Goal: Obtain resource: Download file/media

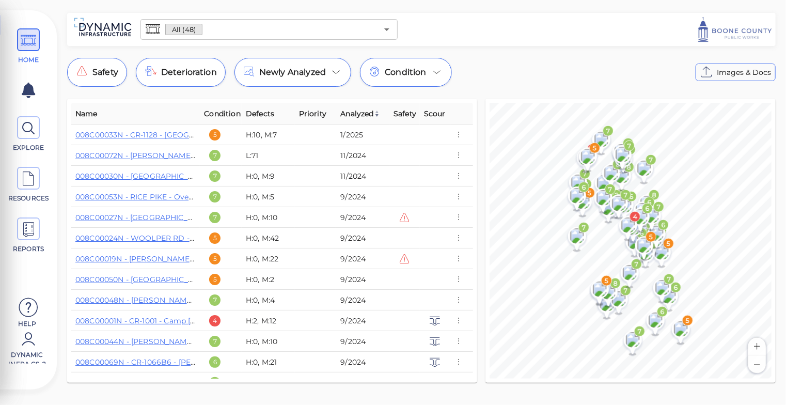
click at [667, 27] on div at bounding box center [588, 29] width 372 height 29
click at [141, 128] on td "008C00033N - CR-1128 - Salem Creek Road Over MCCOYS FORK" at bounding box center [135, 134] width 129 height 21
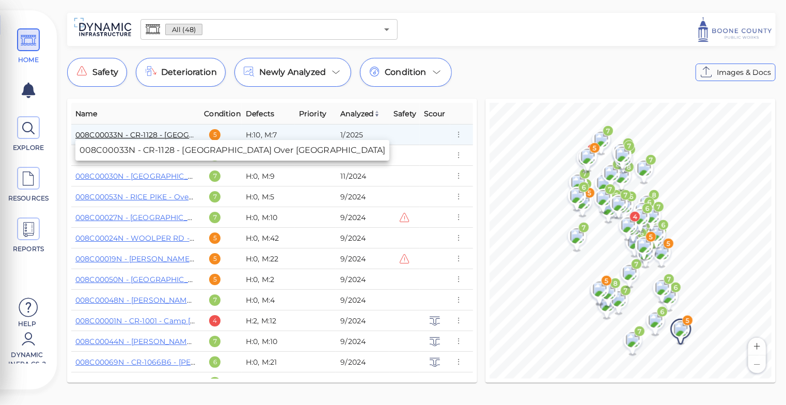
click at [143, 137] on link "008C00033N - CR-1128 - Salem Creek Road Over MCCOYS FORK" at bounding box center [211, 134] width 272 height 9
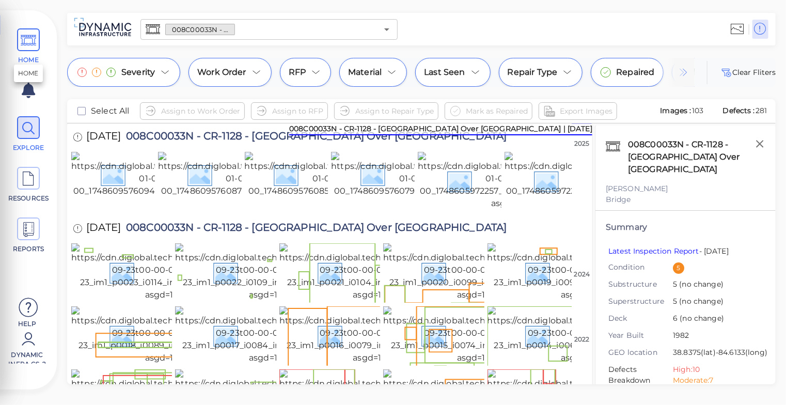
click at [31, 42] on icon at bounding box center [28, 40] width 15 height 23
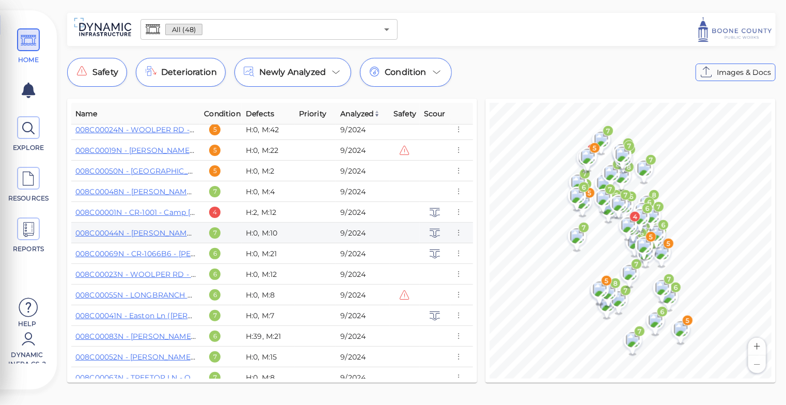
scroll to position [123, 0]
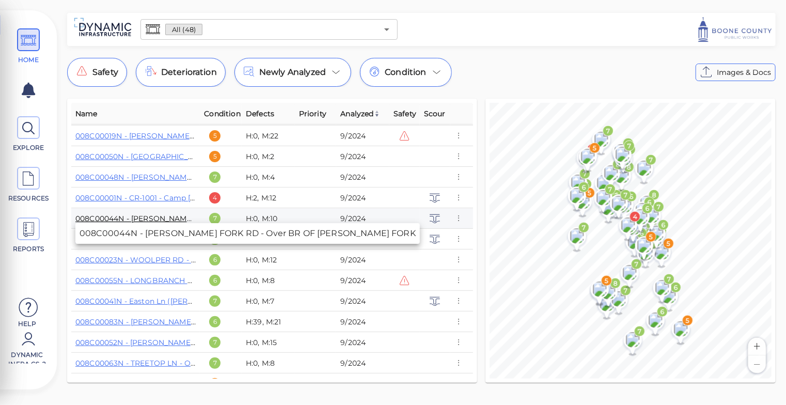
click at [176, 218] on link "008C00044N - ASHBY FORK RD - Over BR OF ASHBY'S FORK" at bounding box center [222, 218] width 295 height 9
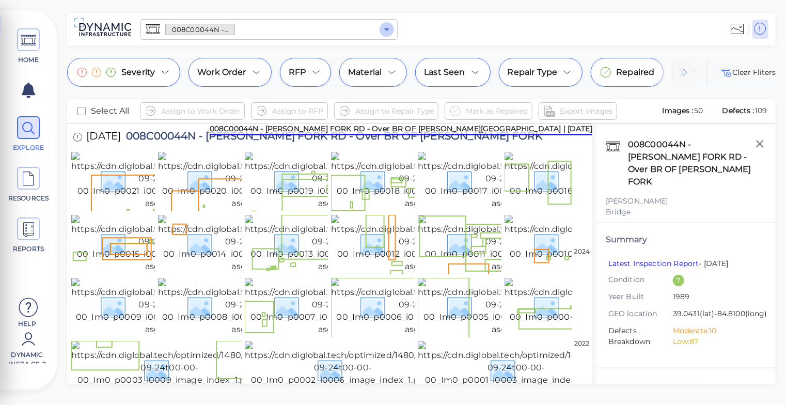
click at [388, 33] on icon "Open" at bounding box center [387, 29] width 12 height 12
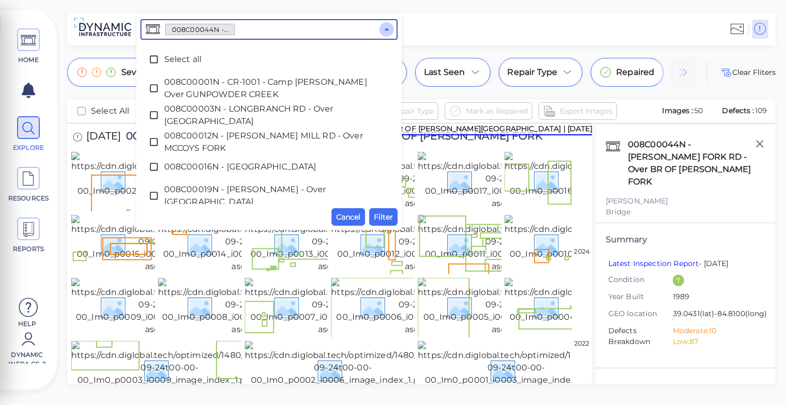
click at [388, 33] on icon "Close" at bounding box center [387, 29] width 12 height 12
click at [149, 53] on div "Select all" at bounding box center [269, 59] width 241 height 21
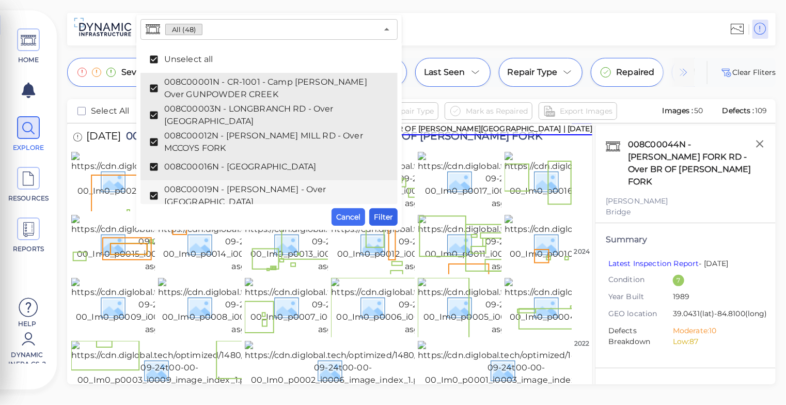
click at [394, 216] on button "Filter" at bounding box center [383, 217] width 28 height 18
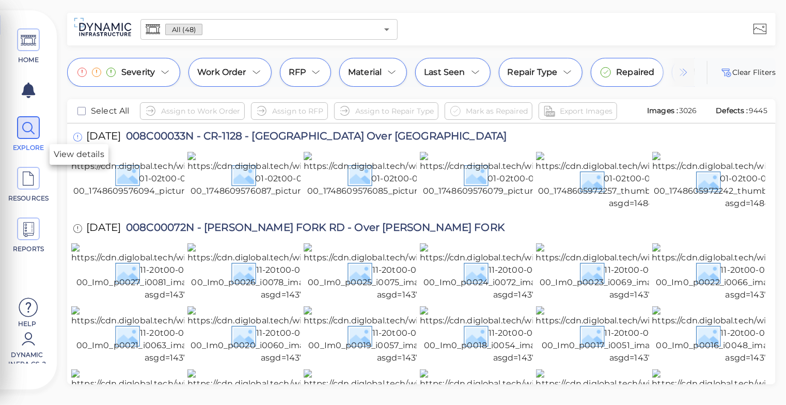
click at [77, 137] on icon at bounding box center [77, 137] width 9 height 11
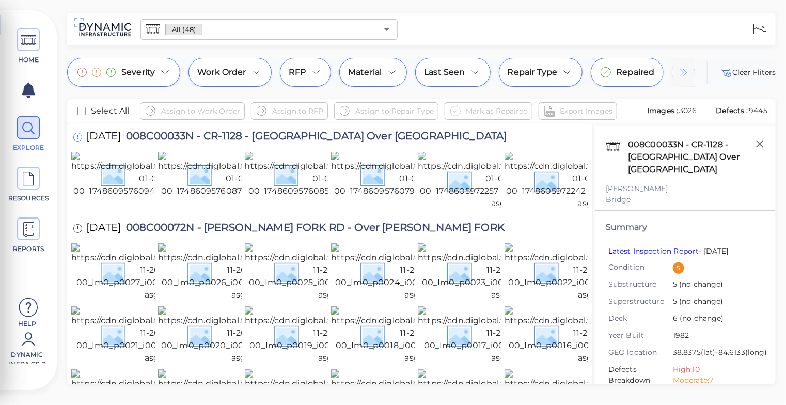
click at [77, 137] on icon at bounding box center [77, 137] width 9 height 11
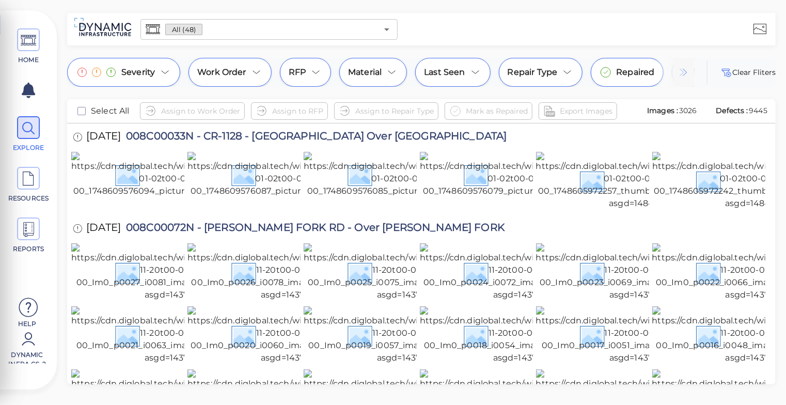
click at [75, 243] on div "11/19/2024 008C00072N - ASHBY FORK RD - Over ASHBY FORK" at bounding box center [298, 229] width 455 height 28
click at [80, 234] on icon at bounding box center [77, 228] width 9 height 11
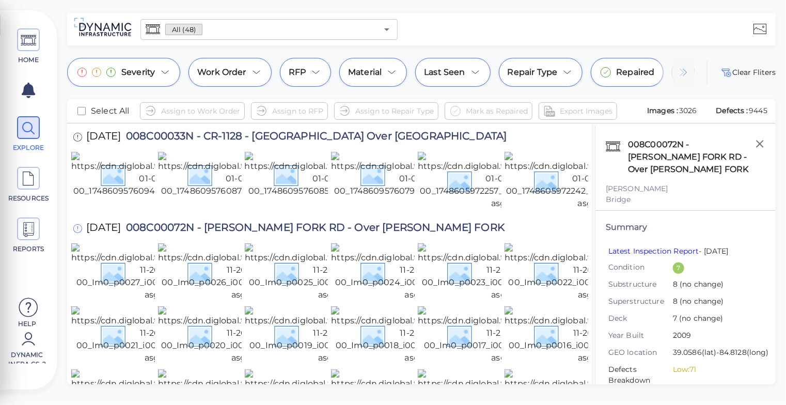
click at [80, 234] on icon at bounding box center [77, 228] width 9 height 11
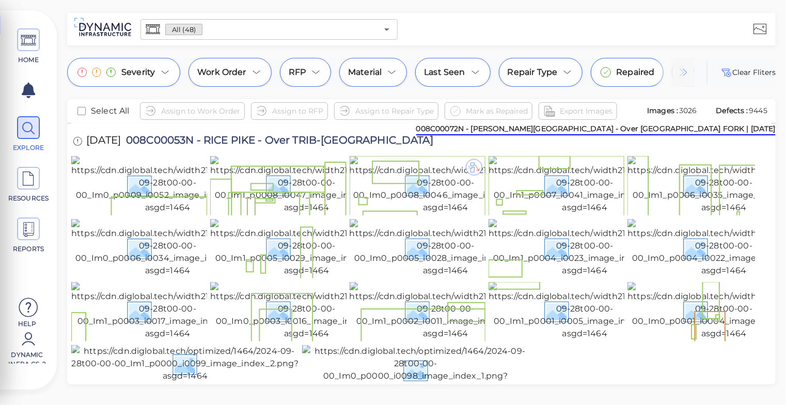
scroll to position [638, 0]
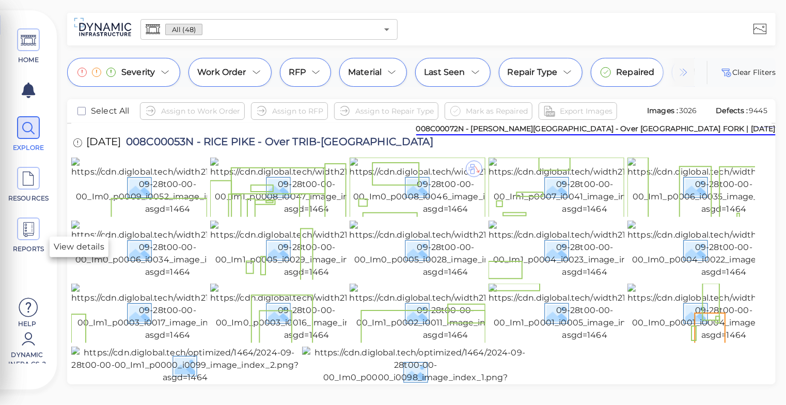
click at [77, 119] on icon at bounding box center [77, 113] width 9 height 11
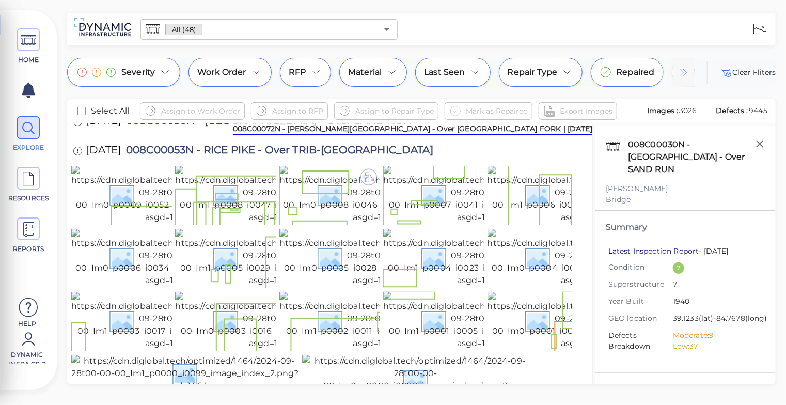
click at [668, 246] on link "Latest Inspection Report" at bounding box center [653, 250] width 91 height 9
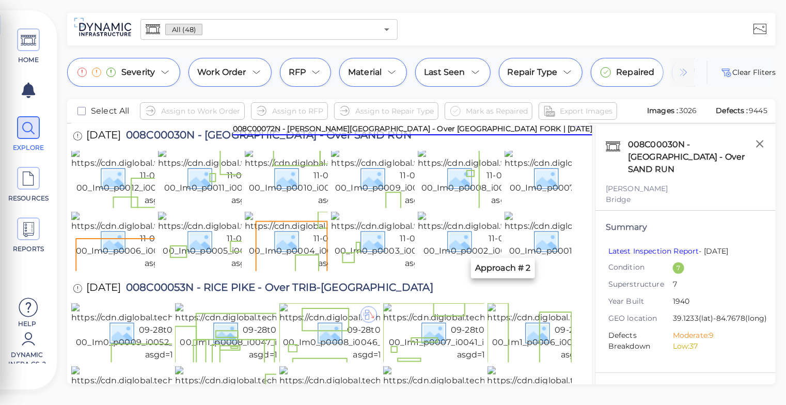
scroll to position [500, 0]
click at [761, 137] on icon "button" at bounding box center [759, 143] width 13 height 13
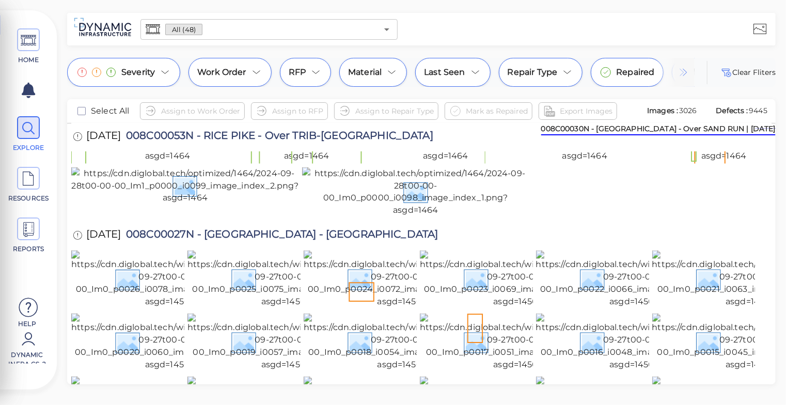
scroll to position [915, 0]
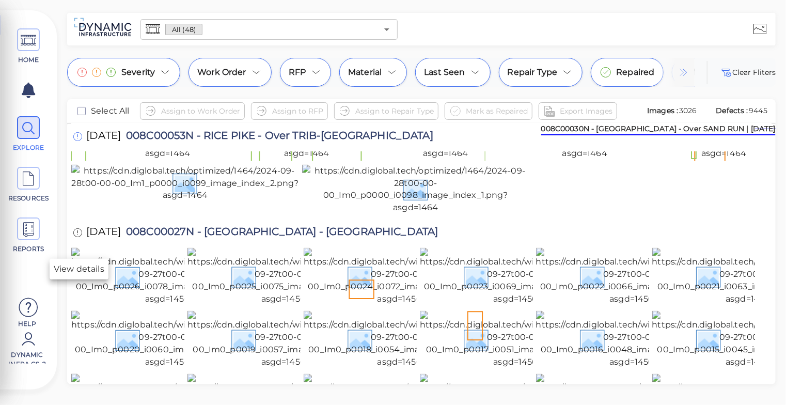
click at [79, 142] on icon at bounding box center [77, 136] width 9 height 11
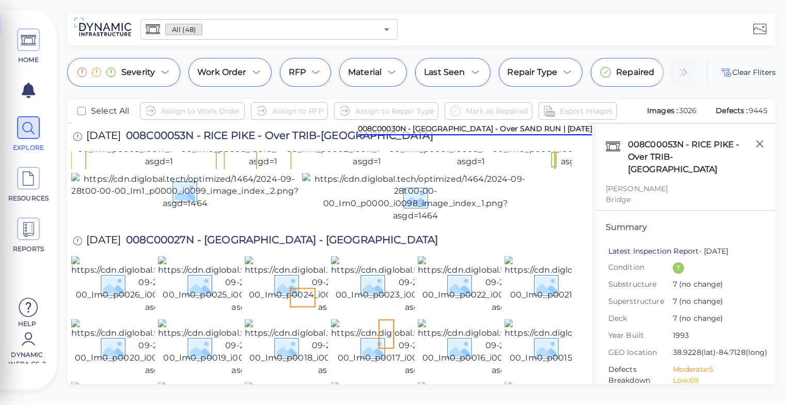
click at [669, 246] on link "Latest Inspection Report" at bounding box center [653, 250] width 91 height 9
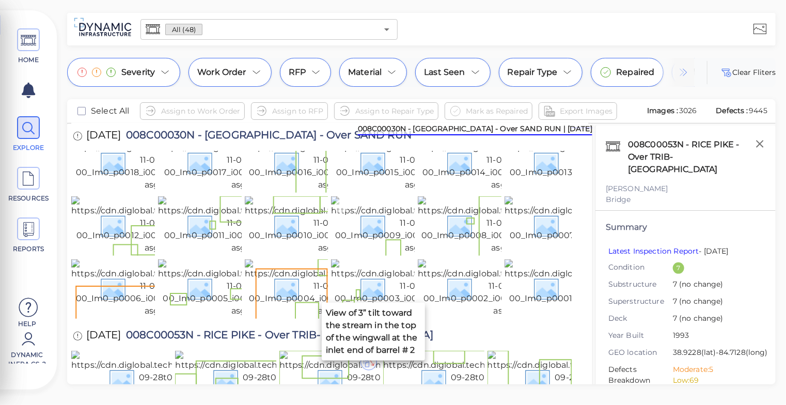
scroll to position [0, 0]
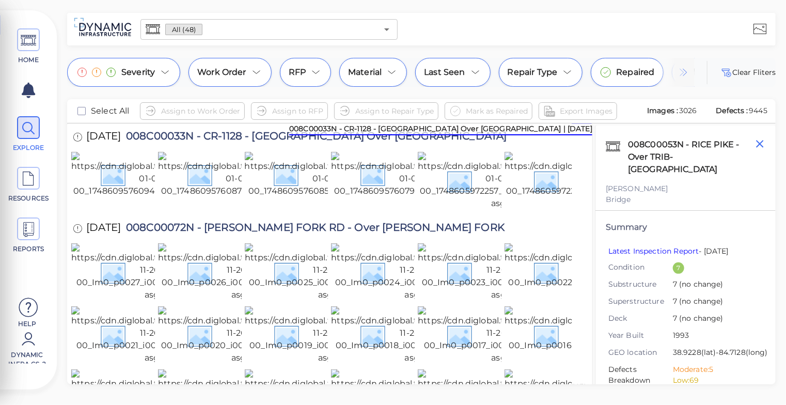
click at [763, 144] on icon "button" at bounding box center [759, 143] width 13 height 13
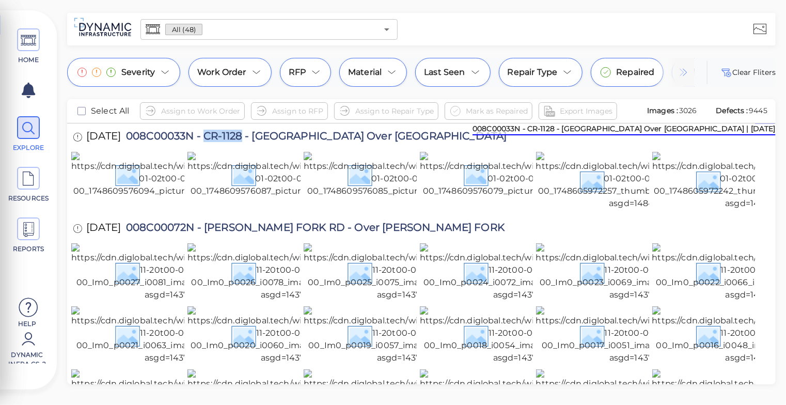
drag, startPoint x: 249, startPoint y: 134, endPoint x: 212, endPoint y: 136, distance: 37.7
click at [212, 136] on span "008C00033N - CR-1128 - Salem Creek Road Over MCCOYS FORK" at bounding box center [314, 138] width 386 height 14
copy span "CR-1128"
click at [37, 188] on span at bounding box center [28, 178] width 23 height 23
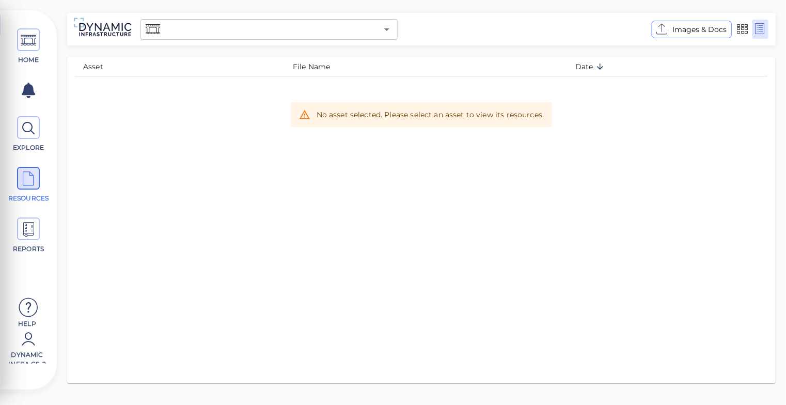
click at [223, 35] on input "text" at bounding box center [269, 29] width 215 height 14
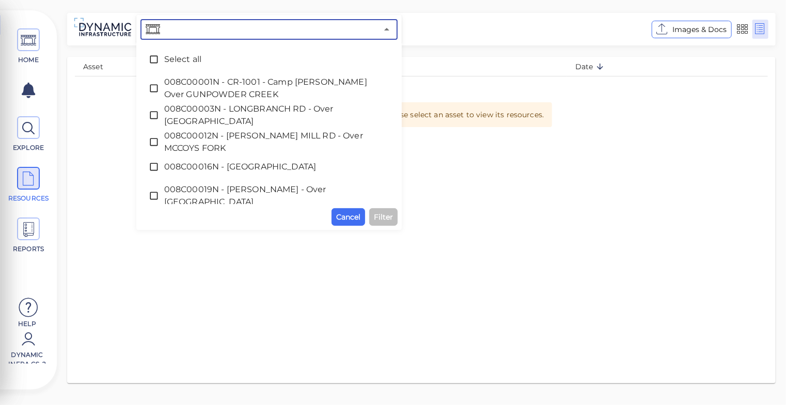
paste input "CR-1128"
type input "CR-1128"
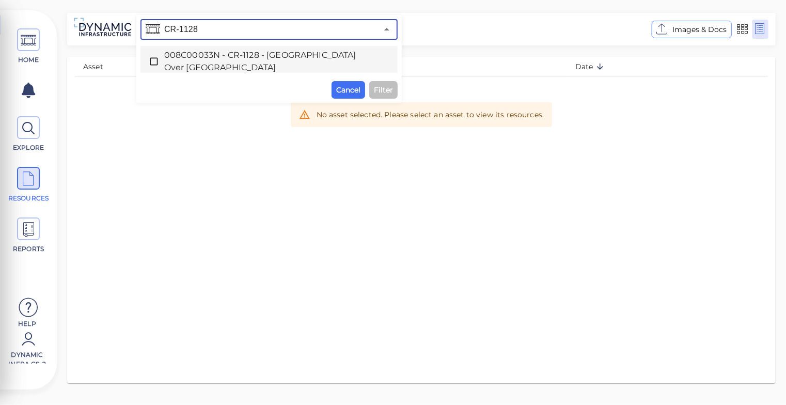
click at [155, 61] on icon at bounding box center [154, 61] width 10 height 10
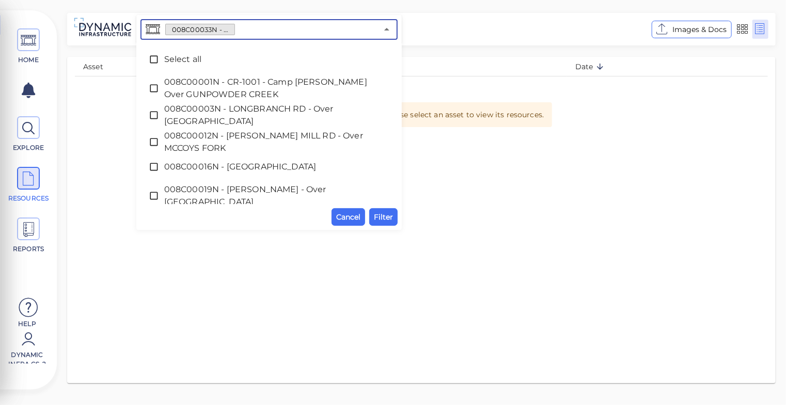
scroll to position [191, 0]
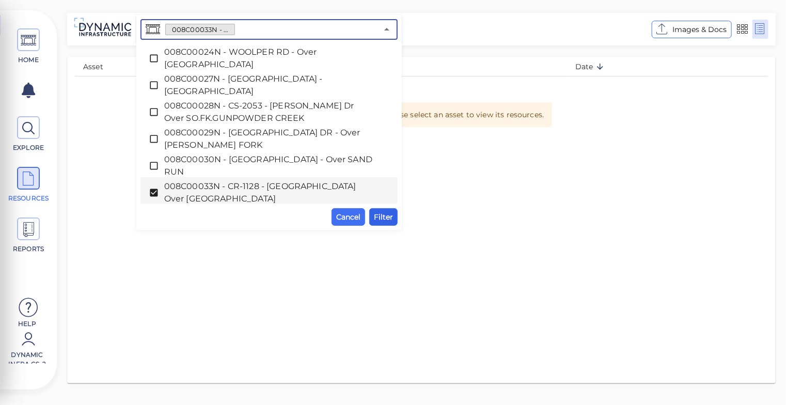
click at [391, 222] on span "Filter" at bounding box center [383, 217] width 19 height 12
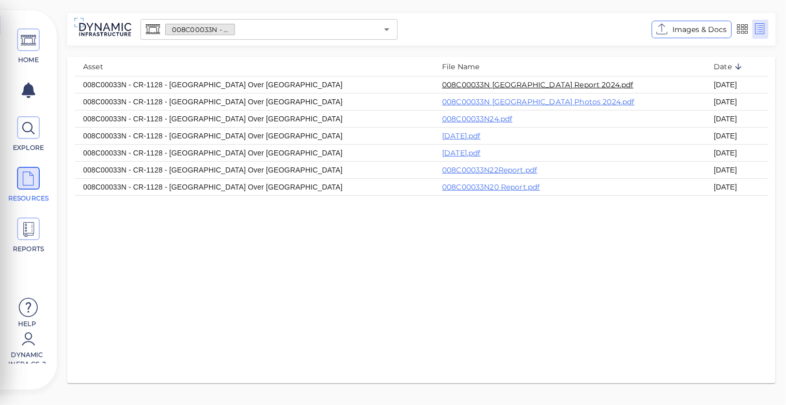
click at [551, 87] on link "008C00033N Salem Creek Report 2024.pdf" at bounding box center [538, 84] width 192 height 9
click at [473, 108] on th "008C00033N Salem Creek Photos 2024.pdf" at bounding box center [570, 101] width 272 height 17
click at [477, 105] on link "008C00033N Salem Creek Photos 2024.pdf" at bounding box center [538, 101] width 193 height 9
click at [31, 121] on icon at bounding box center [28, 128] width 15 height 23
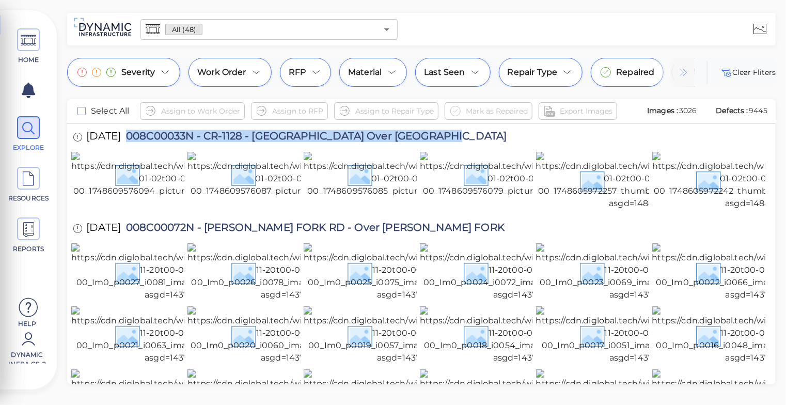
drag, startPoint x: 473, startPoint y: 136, endPoint x: 130, endPoint y: 137, distance: 343.4
click at [130, 137] on div "1/1/2025 008C00033N - CR-1128 - Salem Creek Road Over MCCOYS FORK" at bounding box center [300, 137] width 458 height 28
copy span "008C00033N - CR-1128 - Salem Creek Road Over MCCOYS FORK"
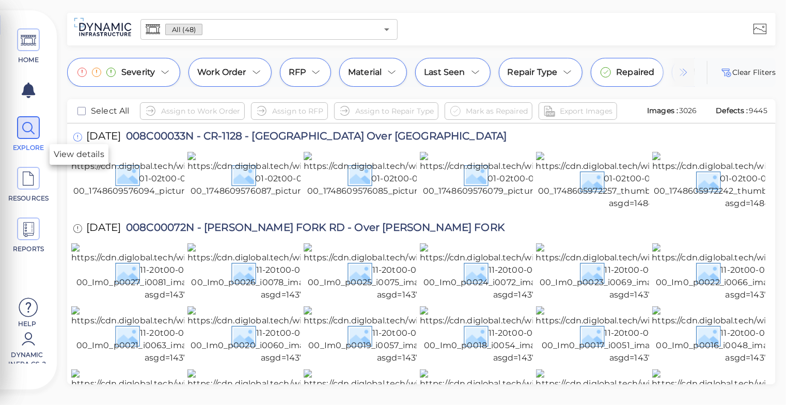
click at [78, 133] on icon at bounding box center [77, 137] width 9 height 11
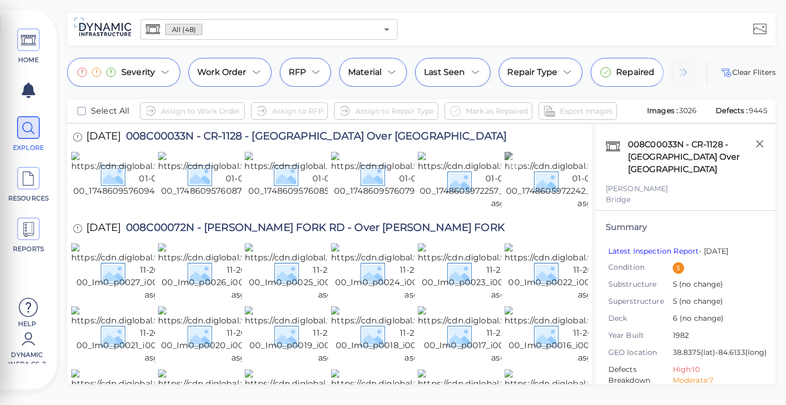
click at [542, 210] on img at bounding box center [600, 181] width 192 height 58
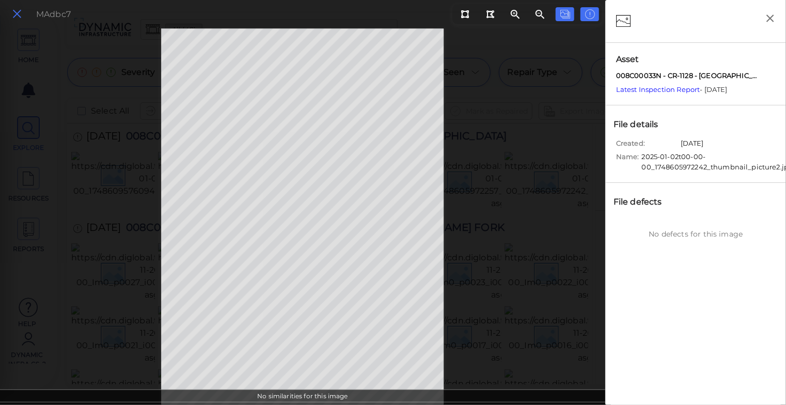
click at [22, 12] on icon at bounding box center [16, 14] width 11 height 14
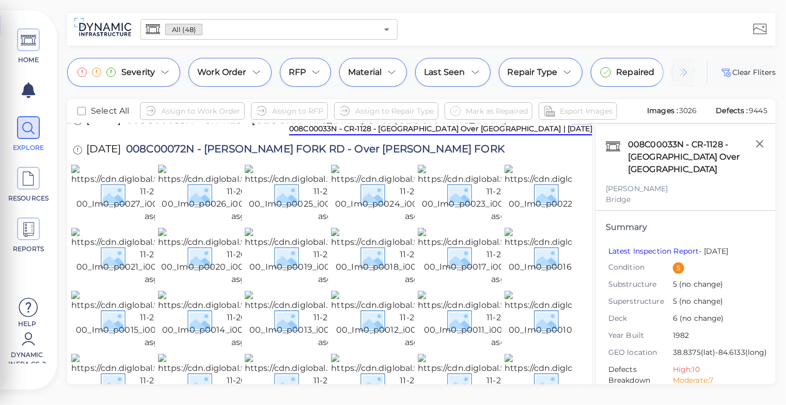
scroll to position [76, 0]
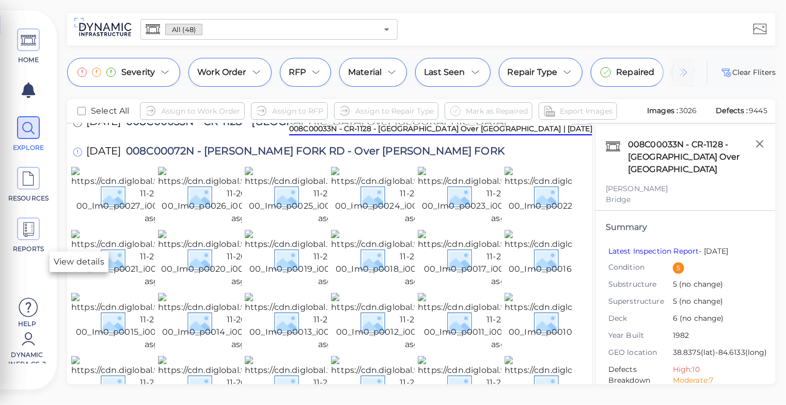
click at [81, 158] on icon at bounding box center [77, 152] width 9 height 11
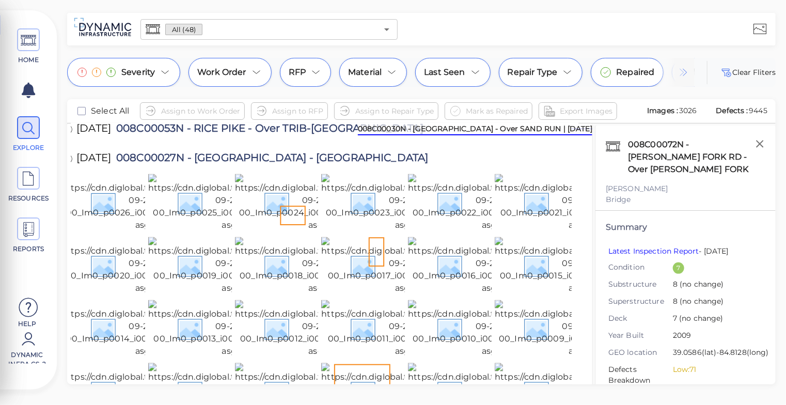
scroll to position [997, 0]
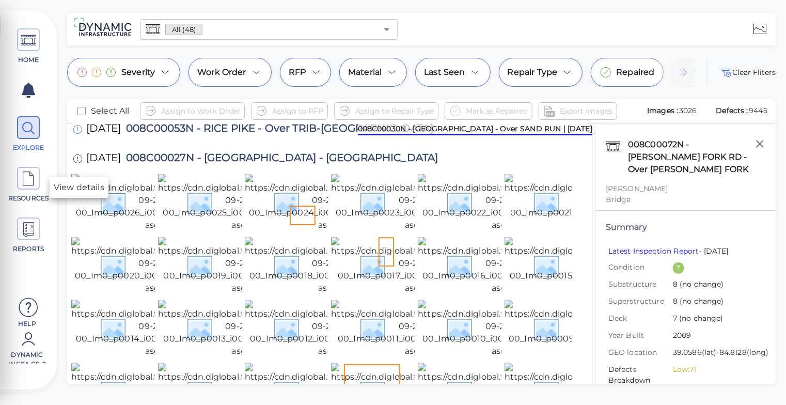
click at [72, 137] on div at bounding box center [78, 130] width 15 height 14
click at [75, 136] on icon at bounding box center [77, 129] width 9 height 11
click at [640, 246] on link "Latest Inspection Report" at bounding box center [653, 250] width 91 height 9
click at [549, 145] on div "9/27/2024 008C00053N - RICE PIKE - Over TRIB-BIG BONE CREEK" at bounding box center [329, 130] width 517 height 28
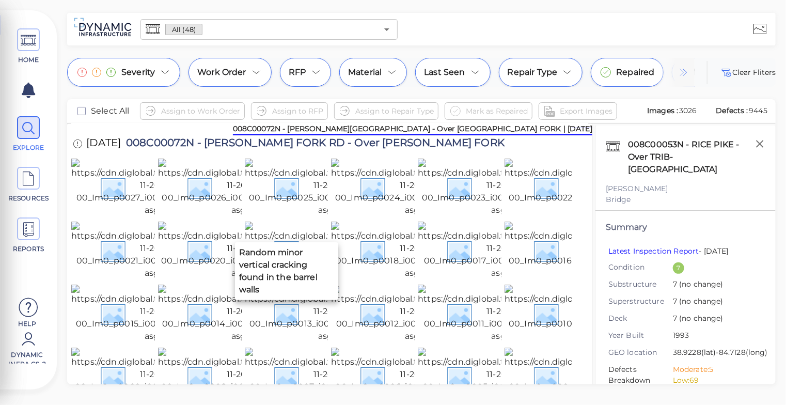
scroll to position [0, 0]
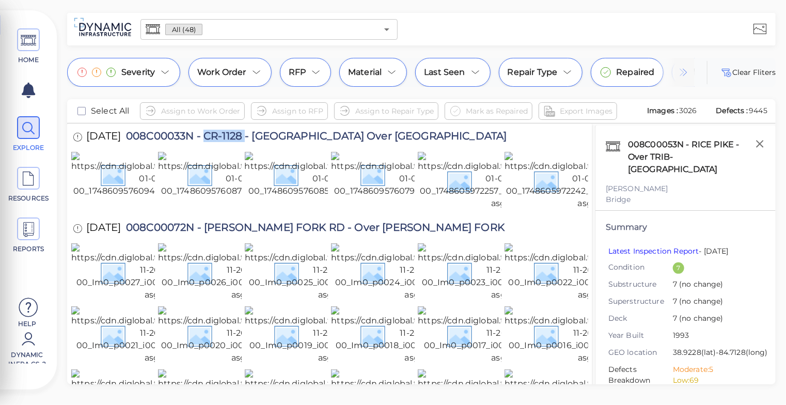
drag, startPoint x: 212, startPoint y: 136, endPoint x: 250, endPoint y: 138, distance: 37.7
click at [250, 138] on span "008C00033N - CR-1128 - Salem Creek Road Over MCCOYS FORK" at bounding box center [314, 138] width 386 height 14
copy span "CR-1128"
click at [39, 235] on span at bounding box center [28, 228] width 23 height 23
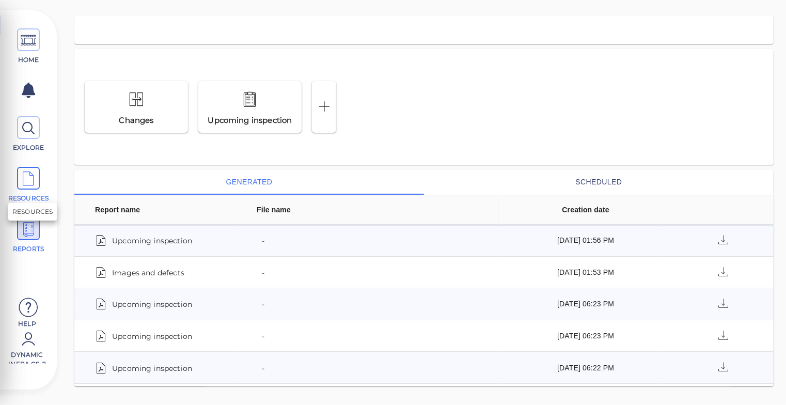
click at [45, 185] on span "RESOURCES" at bounding box center [28, 185] width 46 height 36
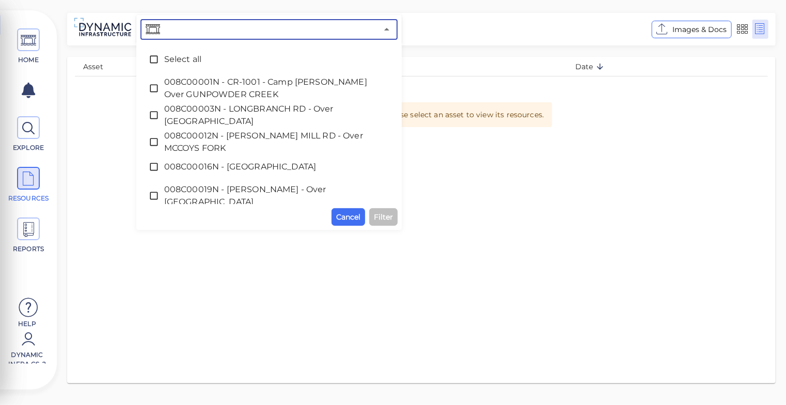
click at [220, 27] on input "text" at bounding box center [269, 29] width 215 height 14
paste input "CR-1128"
type input "CR-1128"
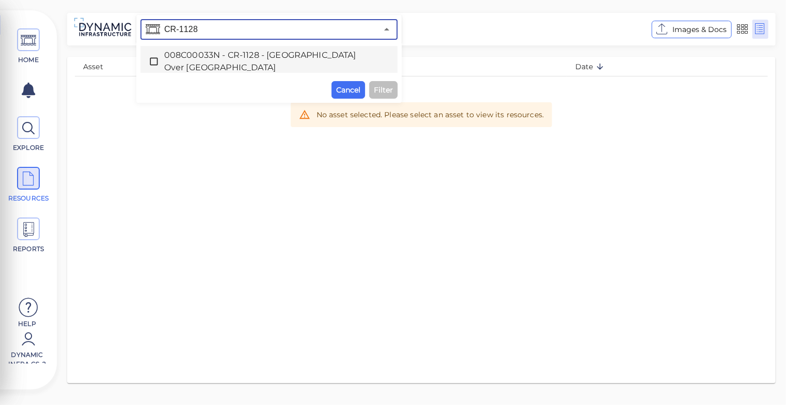
click at [153, 59] on icon at bounding box center [154, 61] width 10 height 10
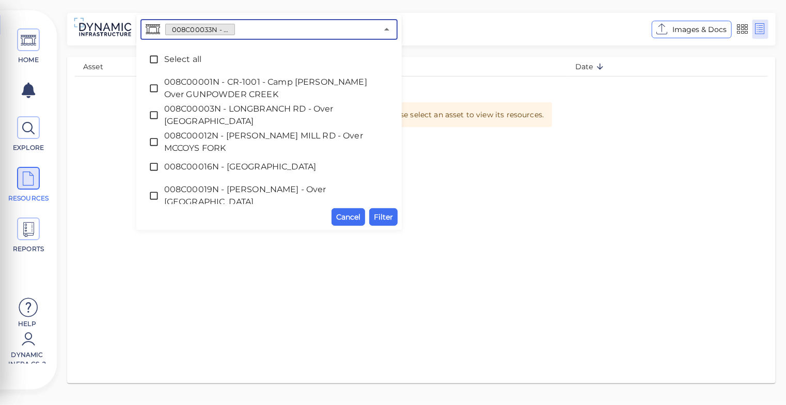
scroll to position [191, 0]
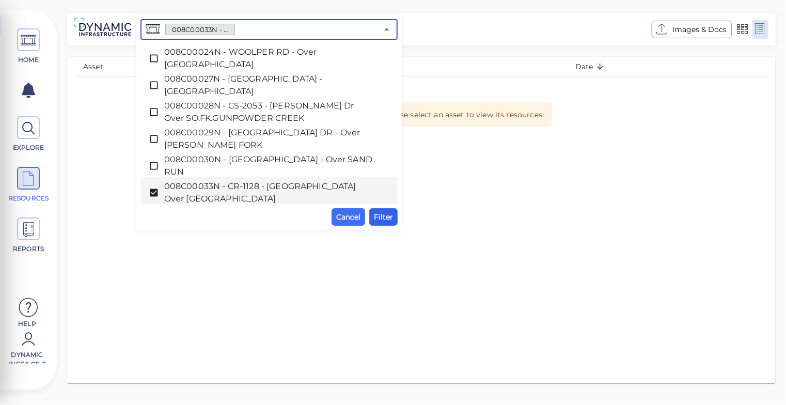
click at [379, 214] on span "Filter" at bounding box center [383, 217] width 19 height 12
